Goal: Task Accomplishment & Management: Contribute content

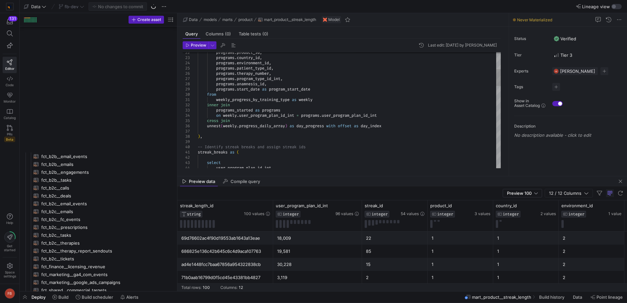
scroll to position [10, 0]
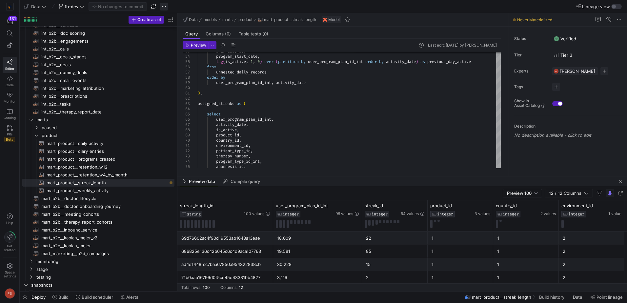
click at [164, 8] on span "button" at bounding box center [164, 7] width 8 height 8
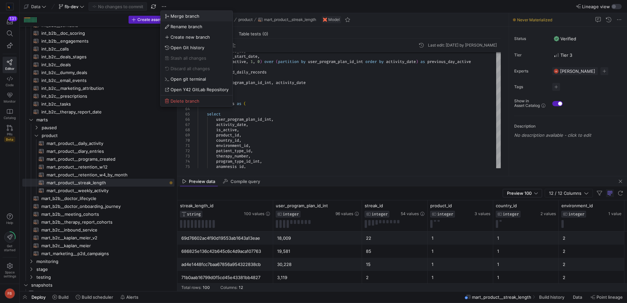
click at [170, 17] on span "Merge branch" at bounding box center [197, 15] width 64 height 5
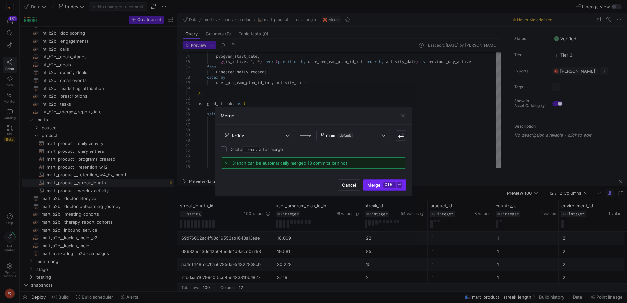
click at [388, 184] on kbd "ctrl" at bounding box center [389, 184] width 13 height 5
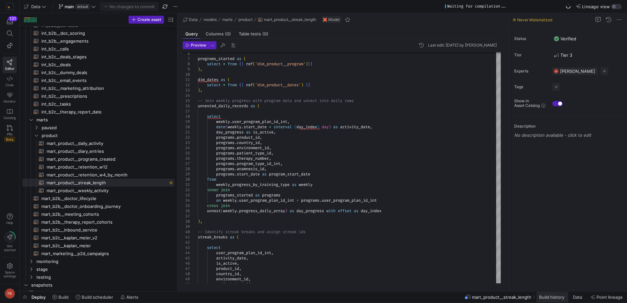
click at [551, 295] on span "Build history" at bounding box center [551, 296] width 25 height 5
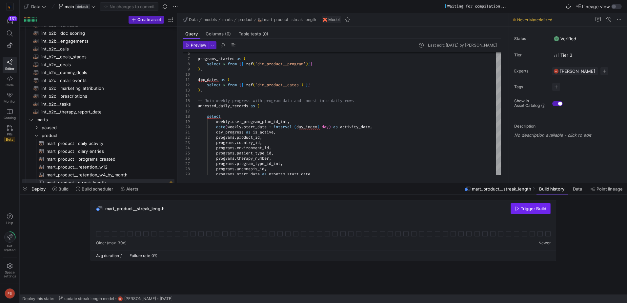
click at [521, 207] on span "Trigger Build" at bounding box center [534, 208] width 26 height 5
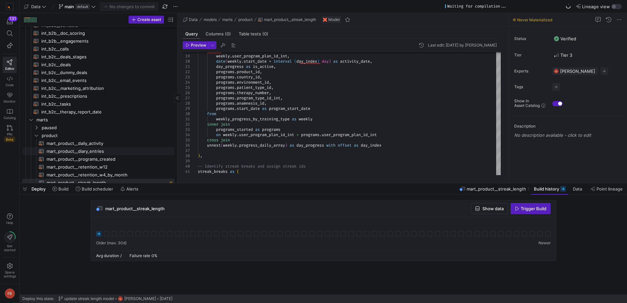
scroll to position [557, 0]
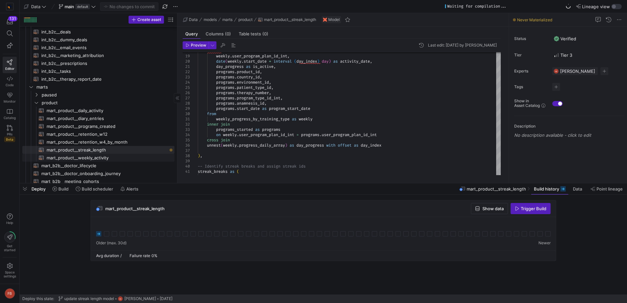
click at [110, 155] on span "mart_product__weekly_activity​​​​​​​​​​" at bounding box center [107, 158] width 120 height 8
type textarea "{{ config(materialized = 'table') }} -- This weekly mart might not work as inte…"
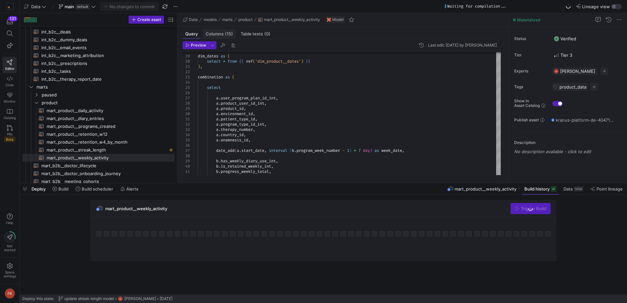
click at [223, 36] on span "Columns (15)" at bounding box center [219, 34] width 27 height 4
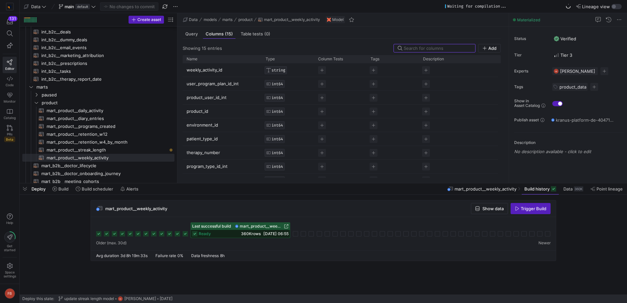
scroll to position [92, 0]
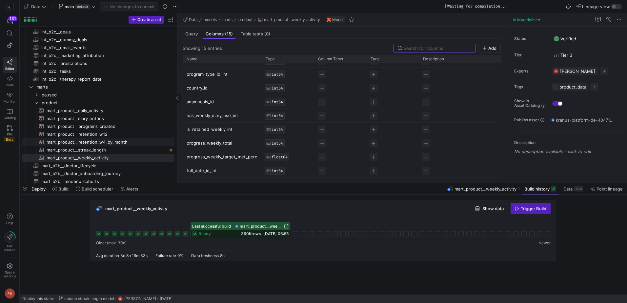
click at [115, 142] on span "mart_product__retention_w4_by_month​​​​​​​​​​" at bounding box center [107, 142] width 120 height 8
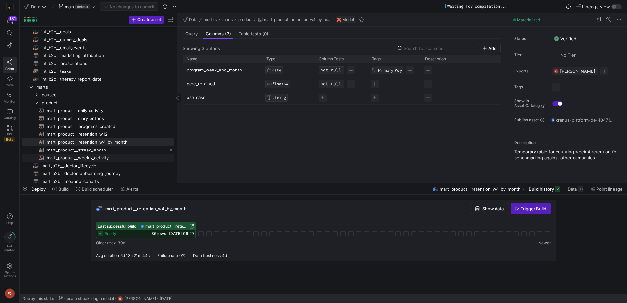
click at [106, 158] on span "mart_product__weekly_activity​​​​​​​​​​" at bounding box center [107, 158] width 120 height 8
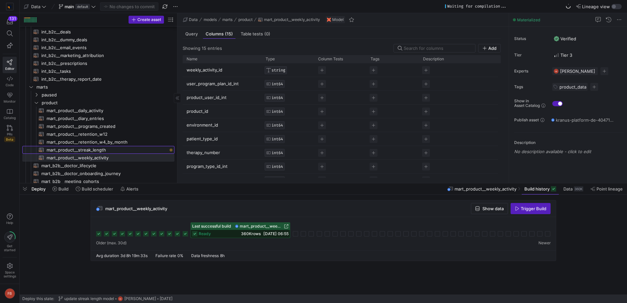
click at [127, 150] on span "mart_product__streak_length​​​​​​​​​​" at bounding box center [107, 150] width 120 height 8
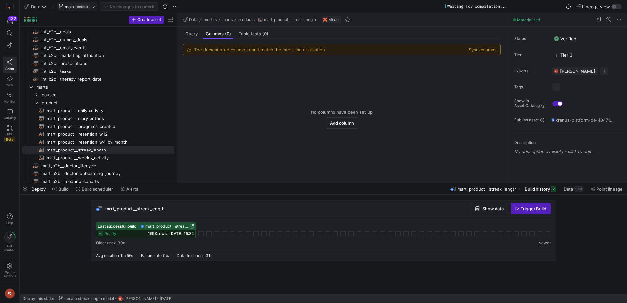
click at [95, 9] on span "main default" at bounding box center [77, 6] width 37 height 5
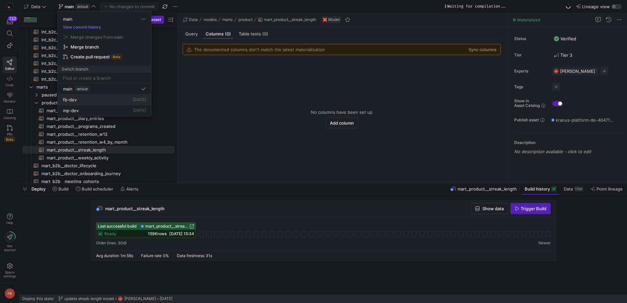
click at [85, 98] on div "fb-dev [DATE]" at bounding box center [104, 99] width 83 height 5
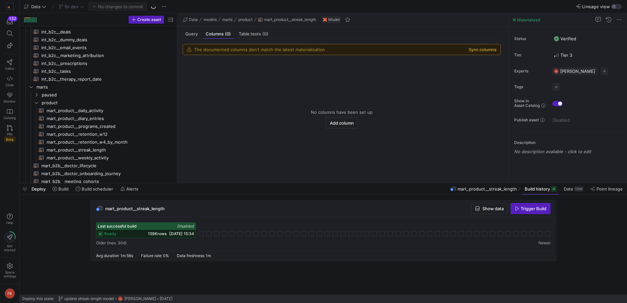
click at [480, 51] on button "Sync columns" at bounding box center [482, 49] width 28 height 5
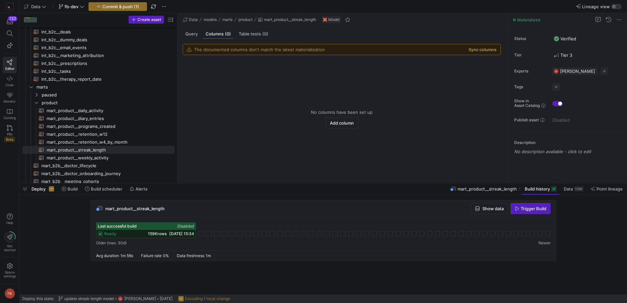
click at [473, 50] on button "Sync columns" at bounding box center [482, 49] width 28 height 5
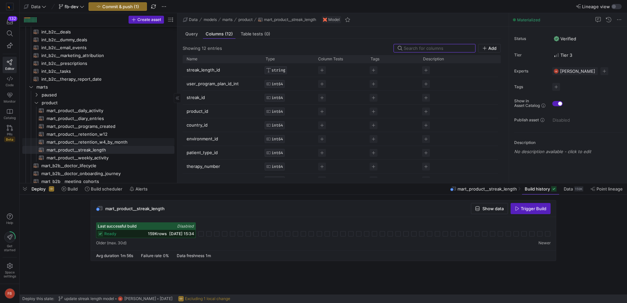
click at [104, 140] on span "mart_product__retention_w4_by_month​​​​​​​​​​" at bounding box center [107, 142] width 120 height 8
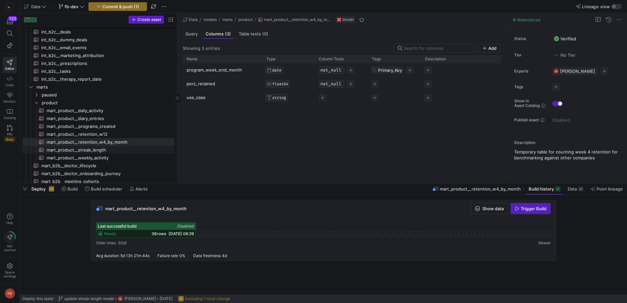
click at [106, 151] on span "mart_product__streak_length​​​​​​​​​​" at bounding box center [107, 150] width 120 height 8
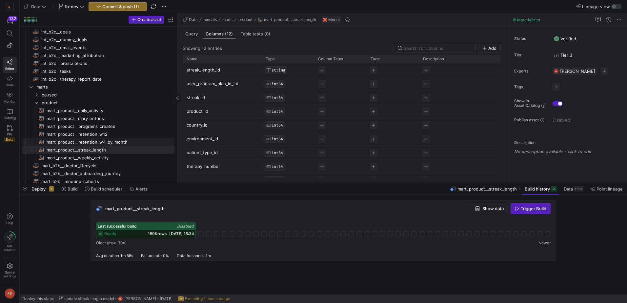
click at [89, 141] on span "mart_product__retention_w4_by_month​​​​​​​​​​" at bounding box center [107, 142] width 120 height 8
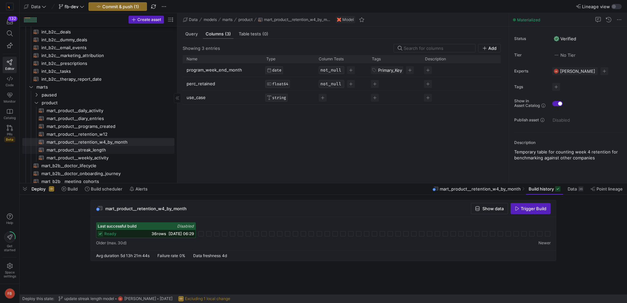
click at [90, 151] on span "mart_product__streak_length​​​​​​​​​​" at bounding box center [107, 150] width 120 height 8
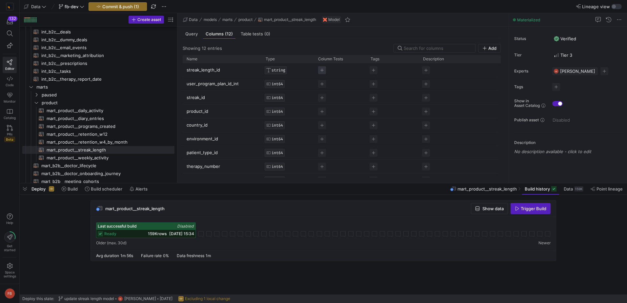
click at [320, 69] on span "Press SPACE to select this row." at bounding box center [322, 70] width 8 height 8
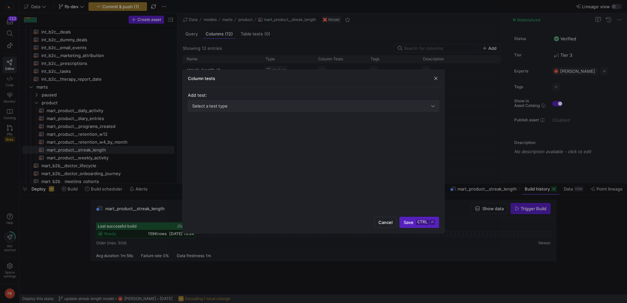
click at [279, 108] on div "Select a test type" at bounding box center [311, 105] width 239 height 5
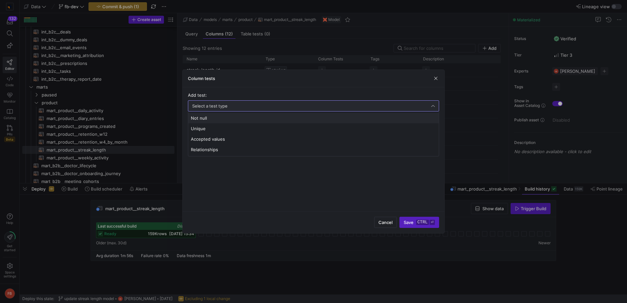
click at [226, 121] on mat-option "Not null" at bounding box center [313, 118] width 250 height 10
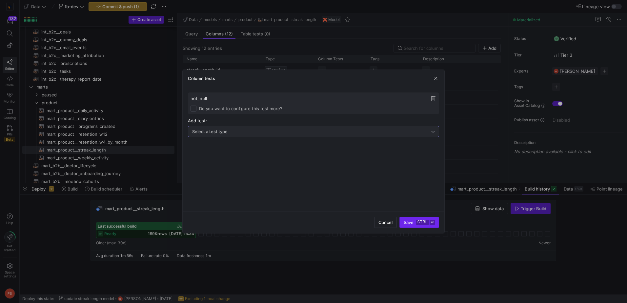
click at [412, 226] on span "submit" at bounding box center [419, 222] width 39 height 10
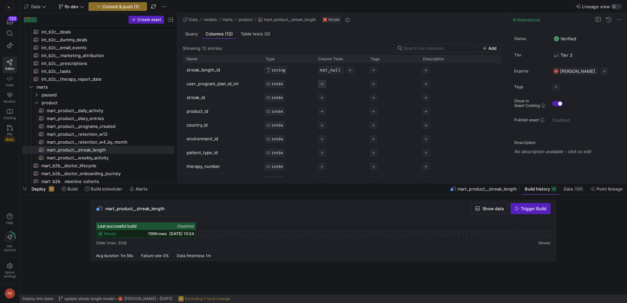
click at [323, 85] on span "Press SPACE to select this row." at bounding box center [322, 84] width 8 height 8
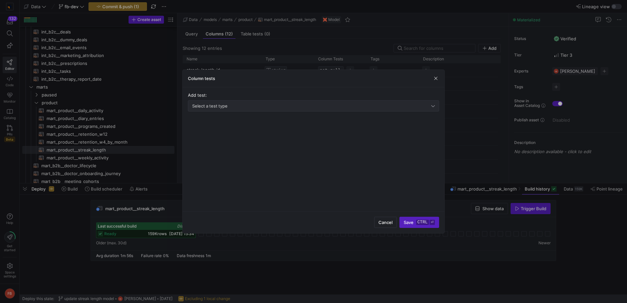
click at [255, 104] on div "Select a test type" at bounding box center [311, 105] width 239 height 5
click at [239, 107] on div "Select a test type" at bounding box center [311, 105] width 239 height 5
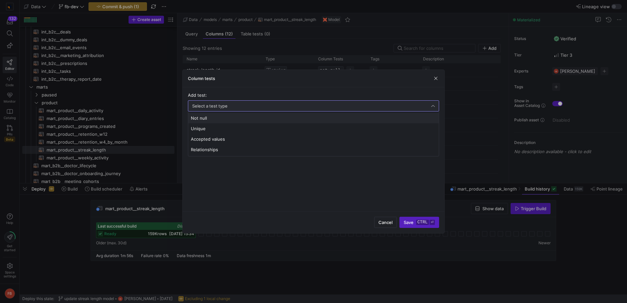
click at [233, 116] on span "Not null" at bounding box center [313, 117] width 245 height 5
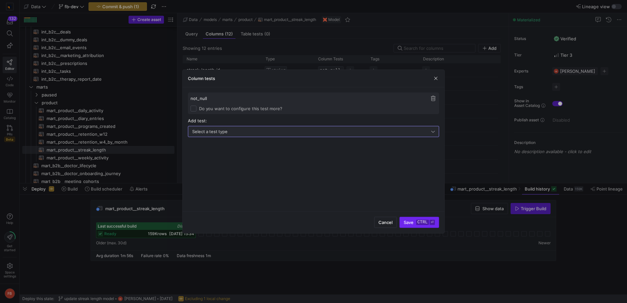
click at [418, 222] on kbd "ctrl" at bounding box center [422, 222] width 13 height 5
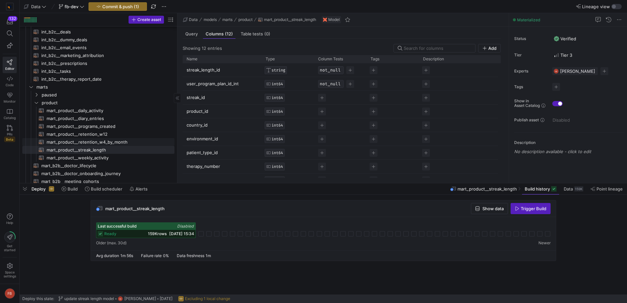
click at [71, 142] on span "mart_product__retention_w4_by_month​​​​​​​​​​" at bounding box center [107, 142] width 120 height 8
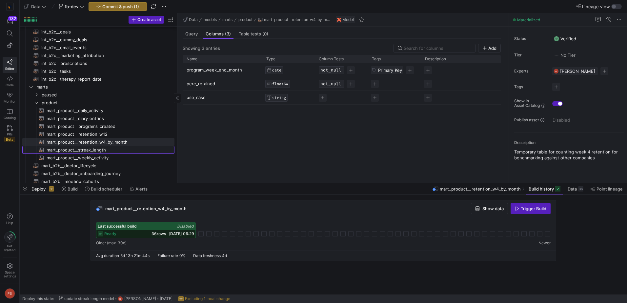
click at [99, 150] on span "mart_product__streak_length​​​​​​​​​​" at bounding box center [107, 150] width 120 height 8
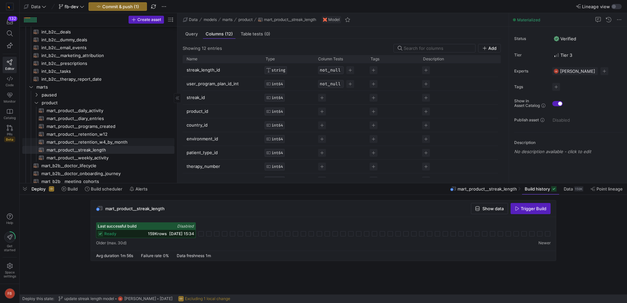
click at [95, 142] on span "mart_product__retention_w4_by_month​​​​​​​​​​" at bounding box center [107, 142] width 120 height 8
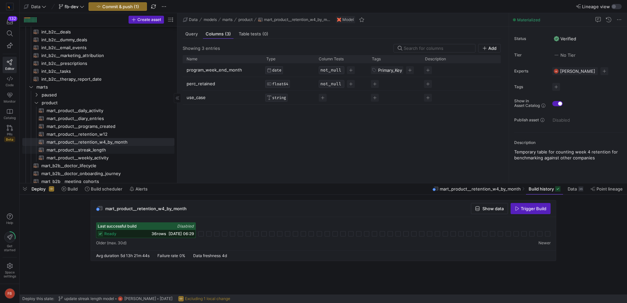
click at [100, 150] on span "mart_product__streak_length​​​​​​​​​​" at bounding box center [107, 150] width 120 height 8
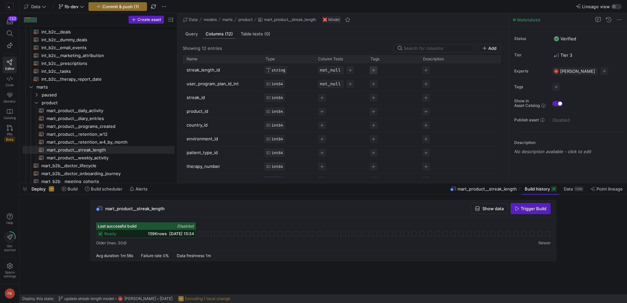
click at [373, 69] on span "Press SPACE to select this row." at bounding box center [373, 70] width 8 height 8
click at [349, 139] on button "Primary_Key" at bounding box center [343, 143] width 67 height 10
click at [101, 138] on span "mart_product__retention_w4_by_month​​​​​​​​​​" at bounding box center [107, 142] width 120 height 8
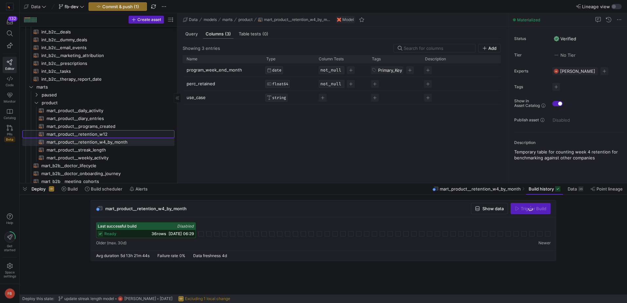
click at [96, 134] on span "mart_product__retention_w12​​​​​​​​​​" at bounding box center [107, 134] width 120 height 8
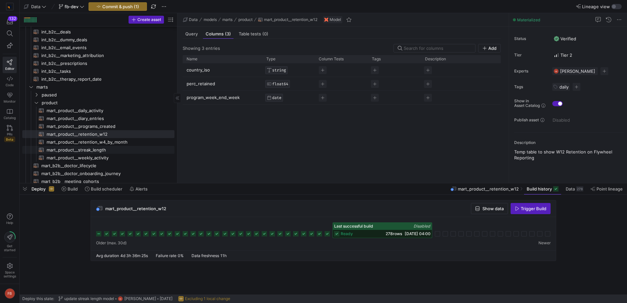
click at [105, 150] on span "mart_product__streak_length​​​​​​​​​​" at bounding box center [107, 150] width 120 height 8
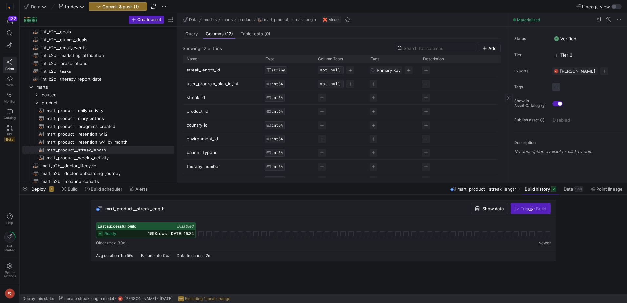
click at [555, 87] on span "button" at bounding box center [556, 87] width 8 height 8
click at [519, 116] on span "daily" at bounding box center [526, 117] width 59 height 5
click at [587, 228] on div at bounding box center [313, 151] width 627 height 303
click at [572, 151] on p "No description available - click to edit" at bounding box center [569, 151] width 110 height 5
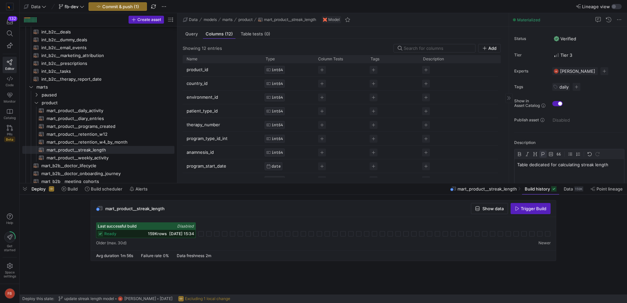
scroll to position [51, 0]
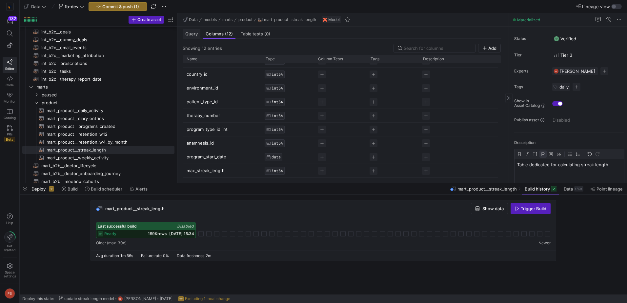
drag, startPoint x: 193, startPoint y: 33, endPoint x: 197, endPoint y: 38, distance: 6.6
click at [193, 33] on span "Query" at bounding box center [191, 34] width 12 height 4
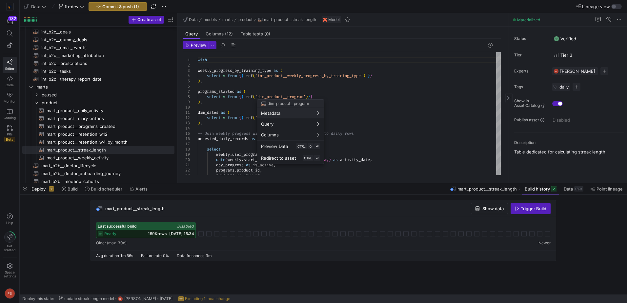
click at [404, 106] on div at bounding box center [313, 151] width 627 height 303
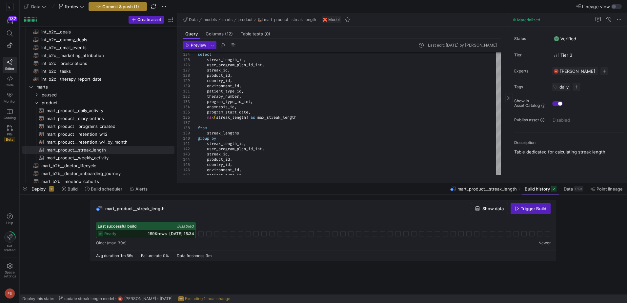
click at [98, 8] on icon "button" at bounding box center [98, 6] width 5 height 5
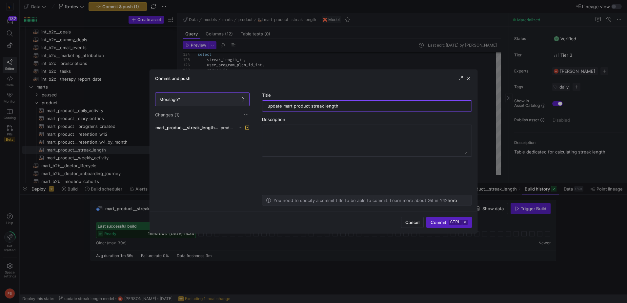
type input "update mart product streak length"
click at [430, 220] on span "Commit ctrl ⏎" at bounding box center [448, 222] width 37 height 5
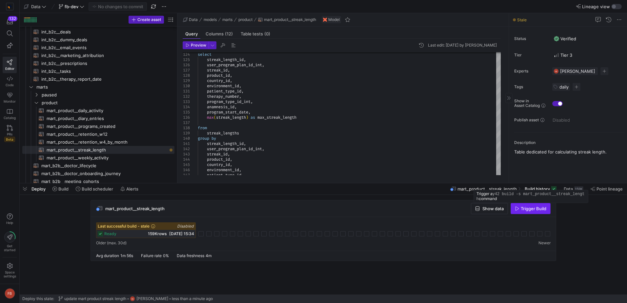
click at [529, 212] on span "button" at bounding box center [530, 208] width 39 height 10
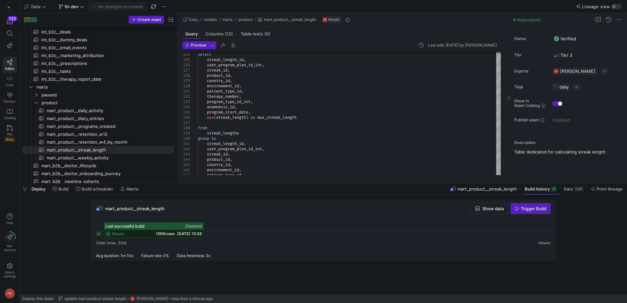
click at [159, 6] on div "Data fb-dev No changes to commit" at bounding box center [121, 6] width 198 height 9
click at [164, 7] on span "button" at bounding box center [164, 7] width 8 height 8
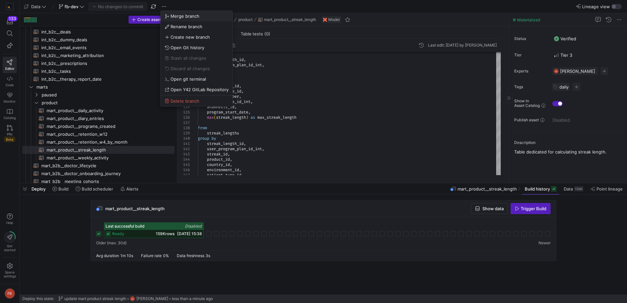
click at [184, 17] on span "Merge branch" at bounding box center [184, 15] width 29 height 5
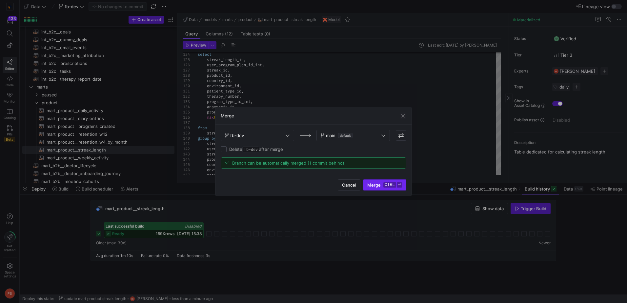
click at [377, 188] on span "Merge ctrl ⏎" at bounding box center [384, 184] width 35 height 5
